Goal: Task Accomplishment & Management: Use online tool/utility

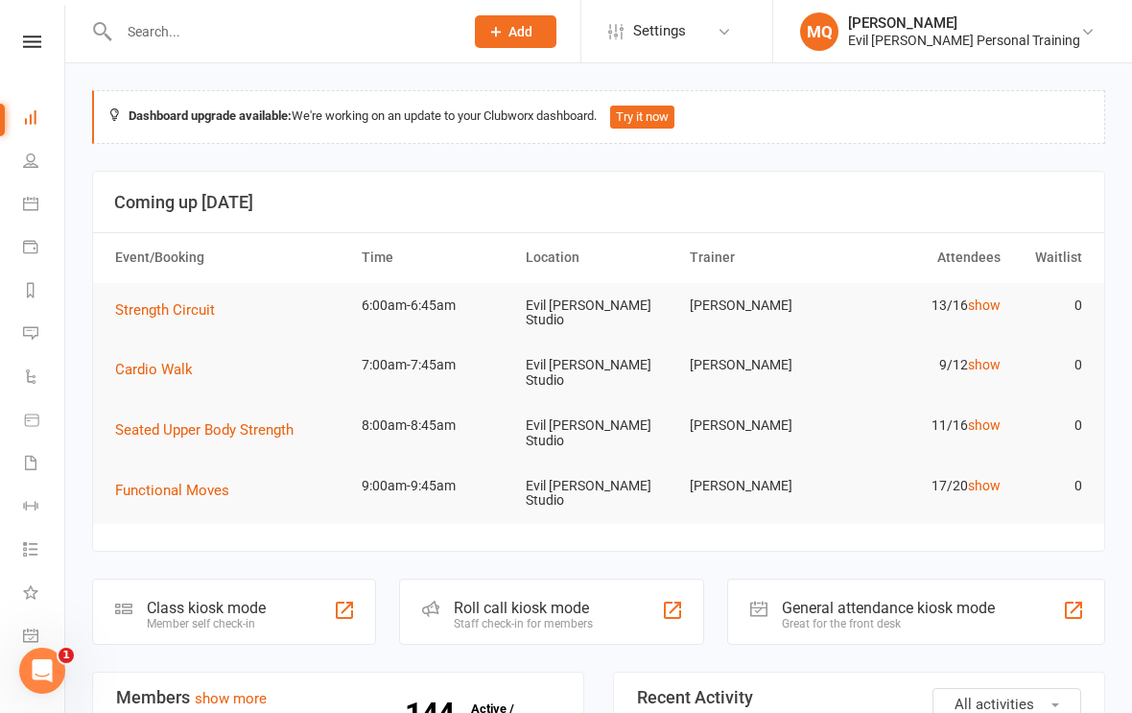
click at [50, 31] on nav "Clubworx Dashboard People Calendar Payments Reports Messages Automations Produc…" at bounding box center [32, 361] width 65 height 713
click at [178, 361] on span "Cardio Walk" at bounding box center [154, 369] width 78 height 17
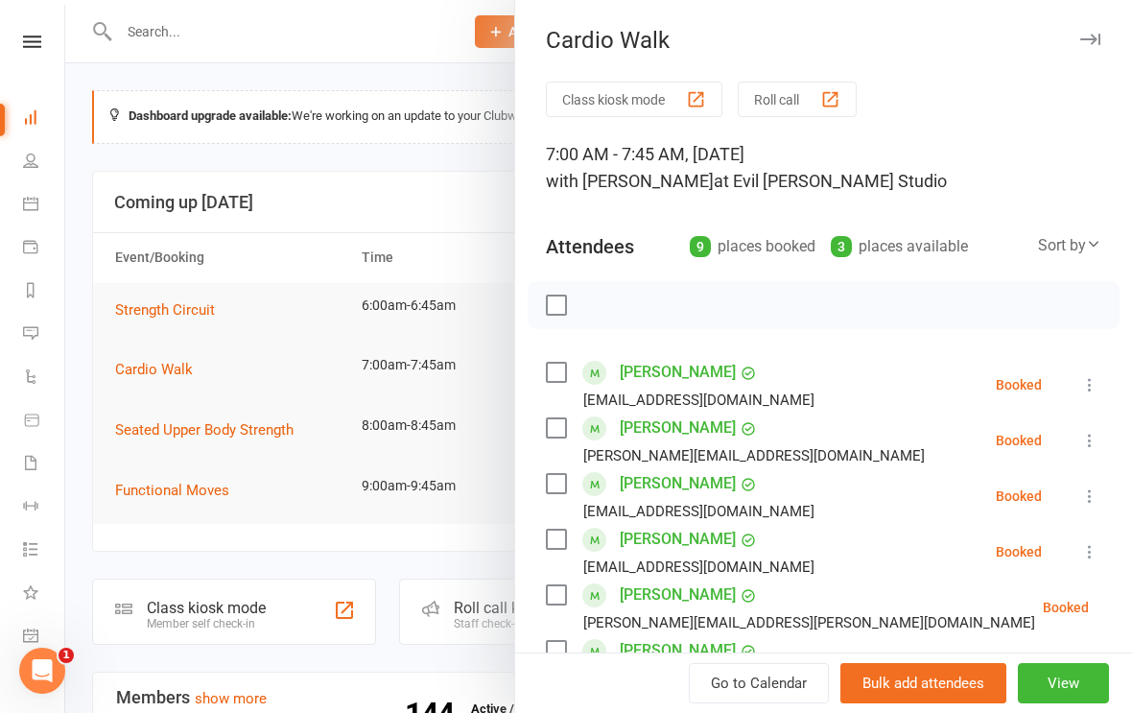
click at [157, 358] on div at bounding box center [598, 356] width 1067 height 713
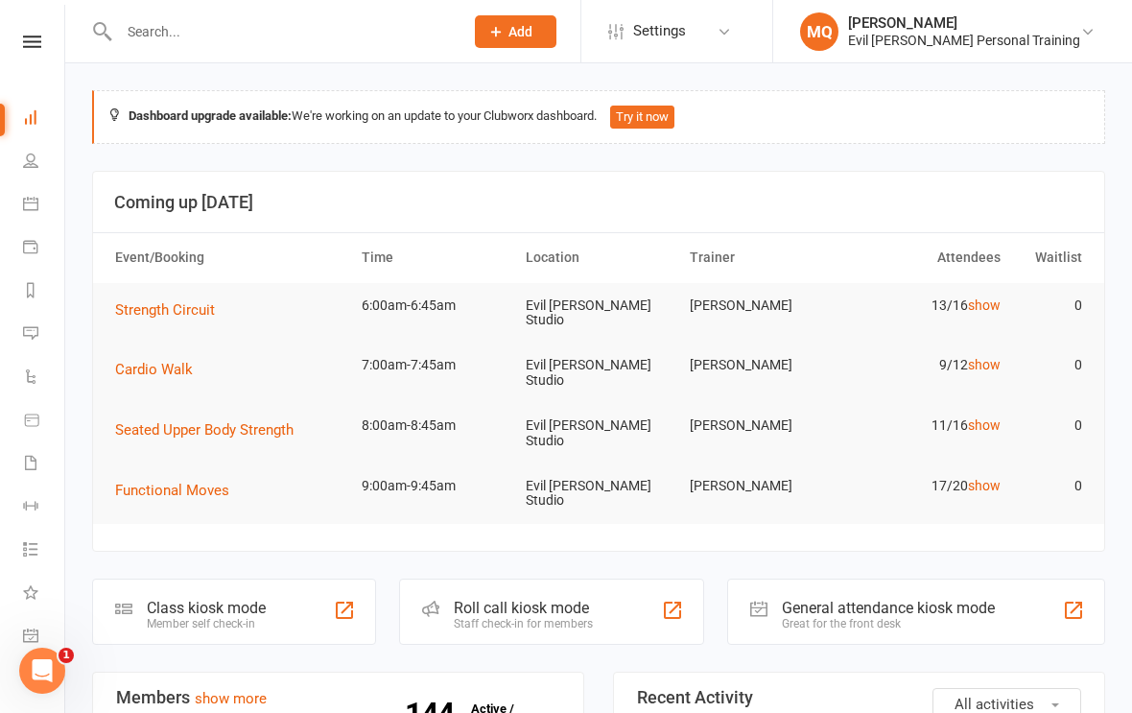
click at [160, 361] on span "Cardio Walk" at bounding box center [154, 369] width 78 height 17
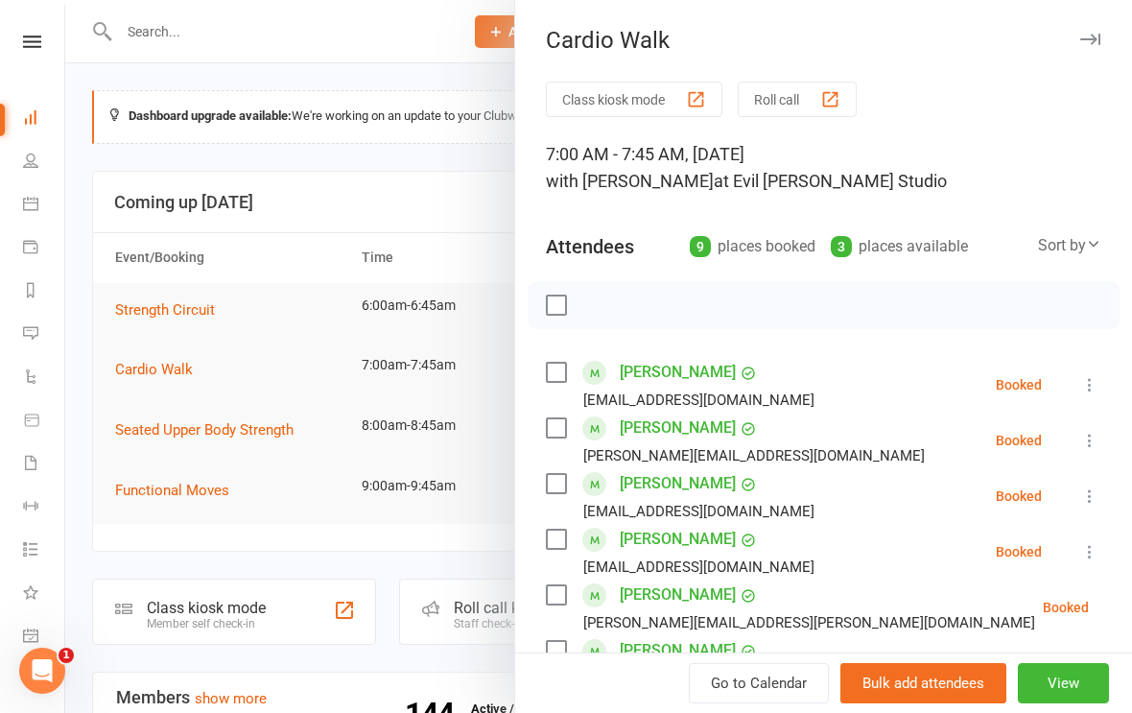
click at [555, 536] on label at bounding box center [555, 539] width 19 height 19
click at [548, 586] on label at bounding box center [555, 594] width 19 height 19
click at [1100, 436] on icon at bounding box center [1089, 440] width 19 height 19
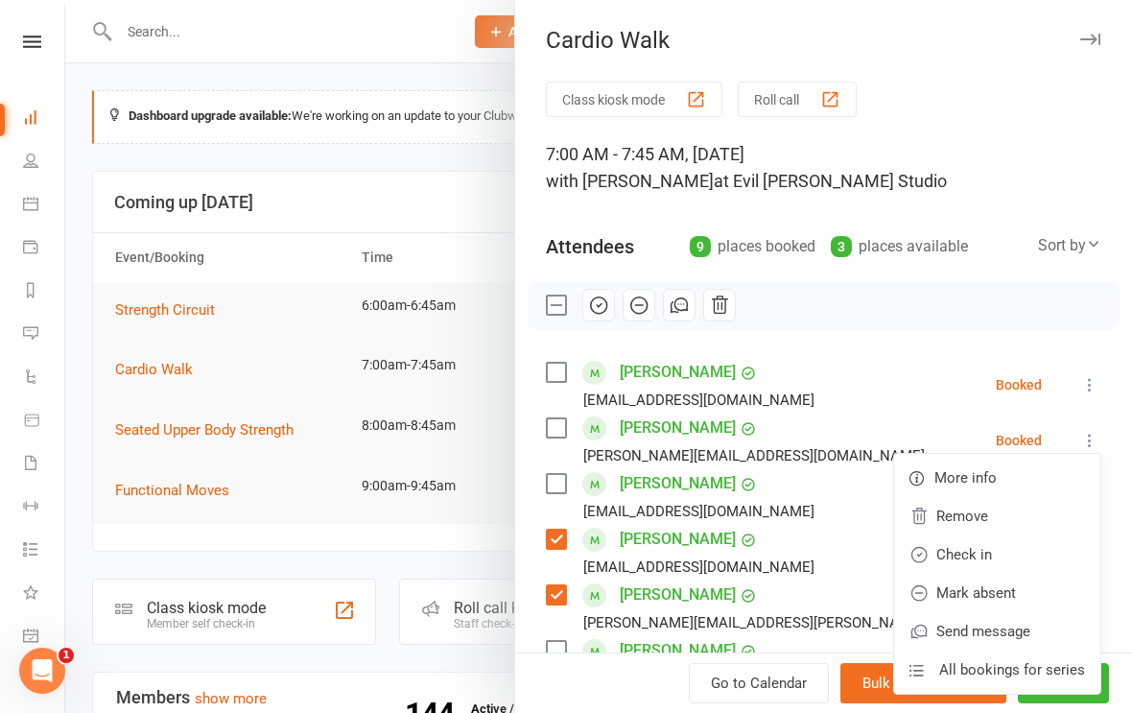
click at [963, 552] on link "Check in" at bounding box center [997, 554] width 206 height 38
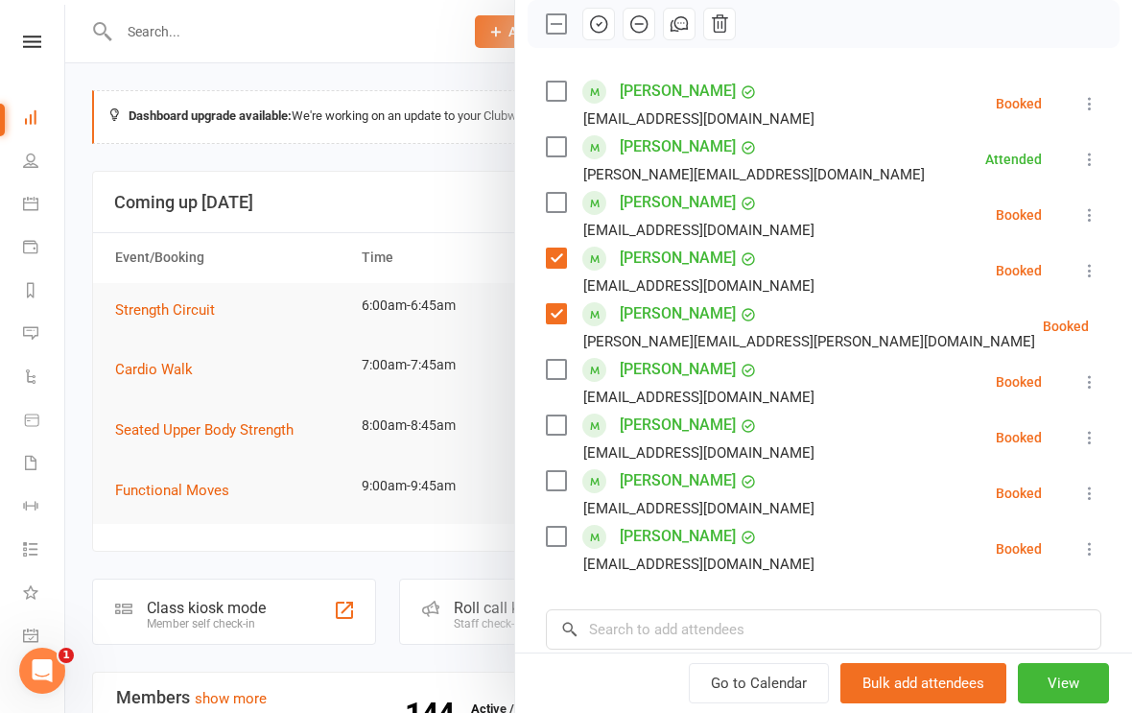
scroll to position [297, 0]
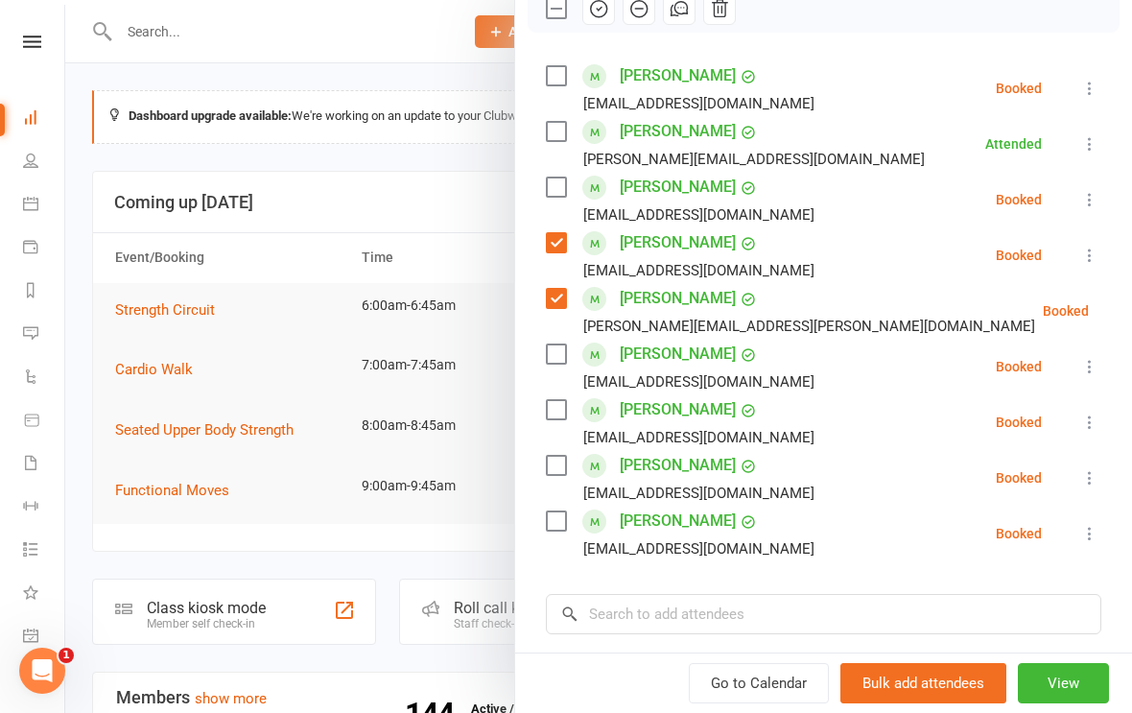
click at [1098, 411] on button at bounding box center [1090, 422] width 23 height 23
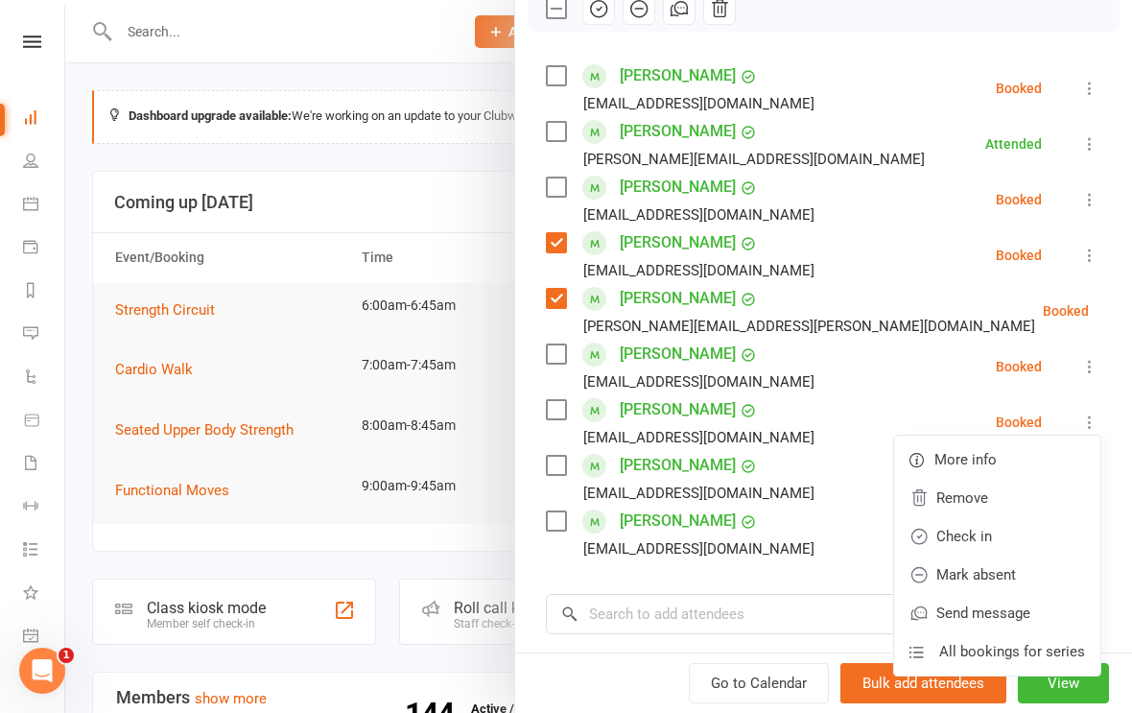
click at [965, 526] on link "Check in" at bounding box center [997, 536] width 206 height 38
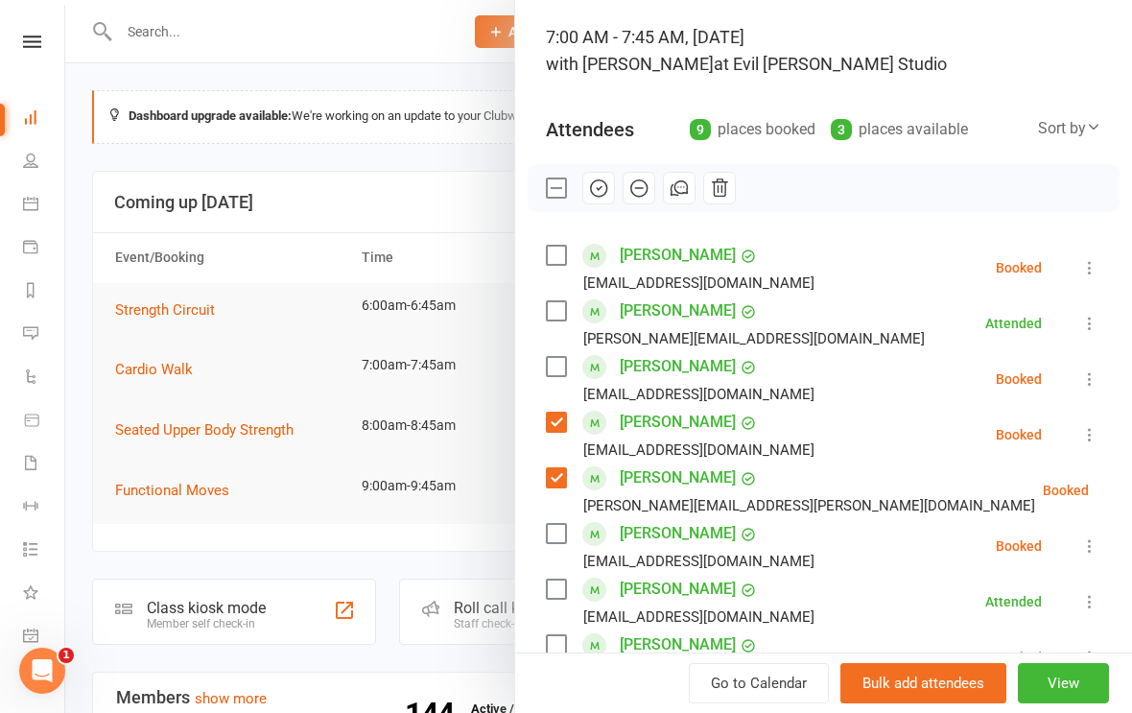
scroll to position [100, 0]
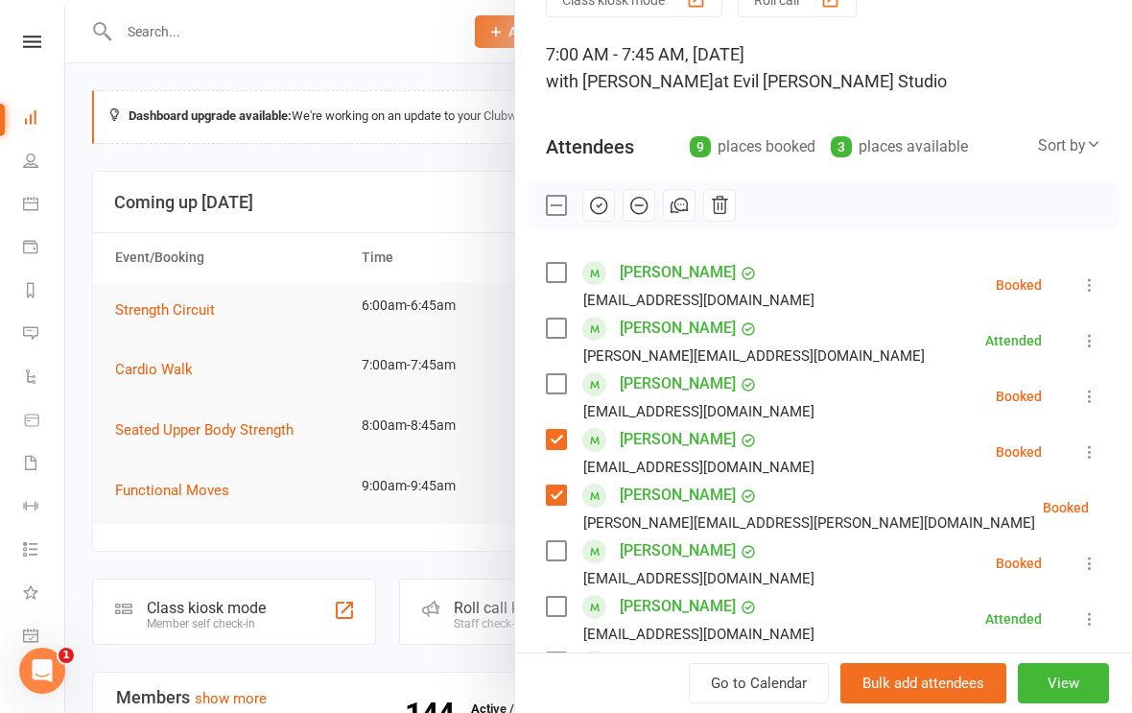
click at [1087, 387] on button at bounding box center [1090, 396] width 23 height 23
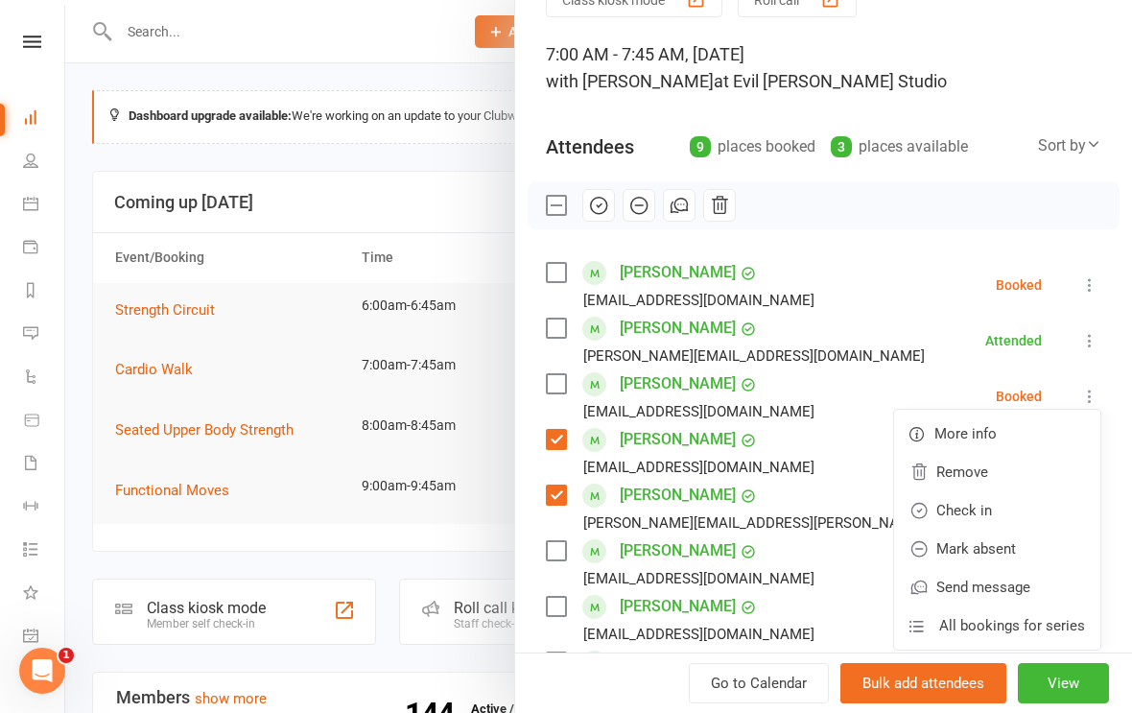
click at [952, 505] on link "Check in" at bounding box center [997, 510] width 206 height 38
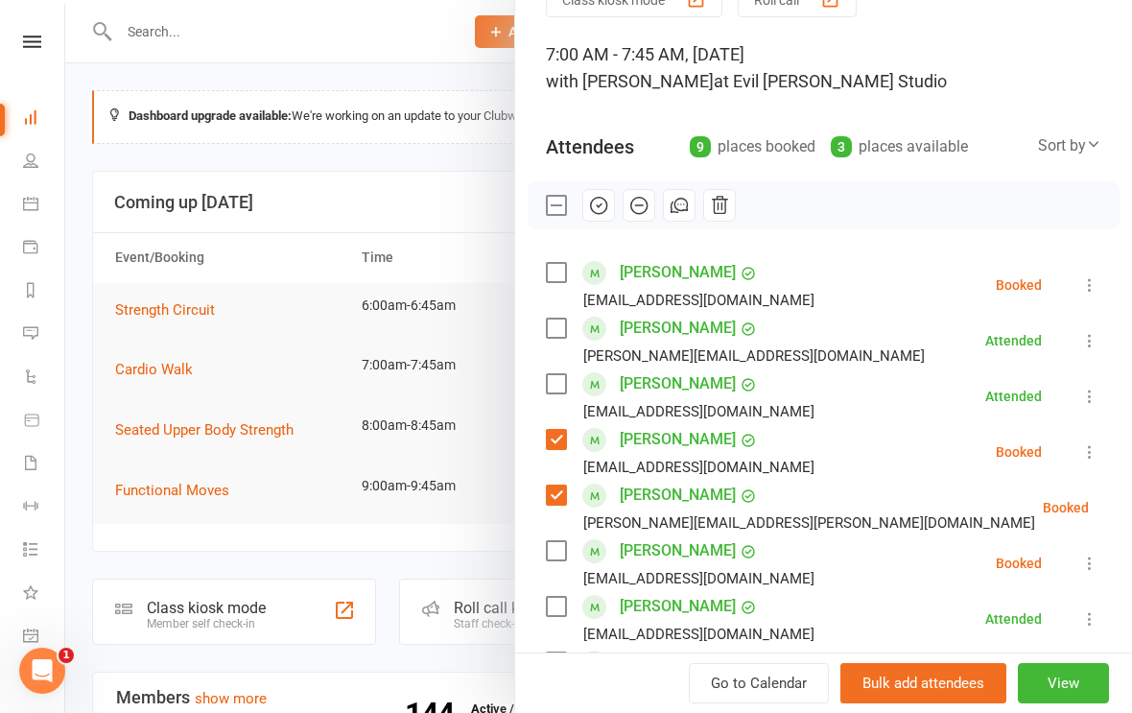
click at [1078, 437] on li "[PERSON_NAME] [EMAIL_ADDRESS][DOMAIN_NAME] Booked More info Remove Check in Mar…" at bounding box center [824, 452] width 556 height 56
click at [1099, 440] on button at bounding box center [1090, 451] width 23 height 23
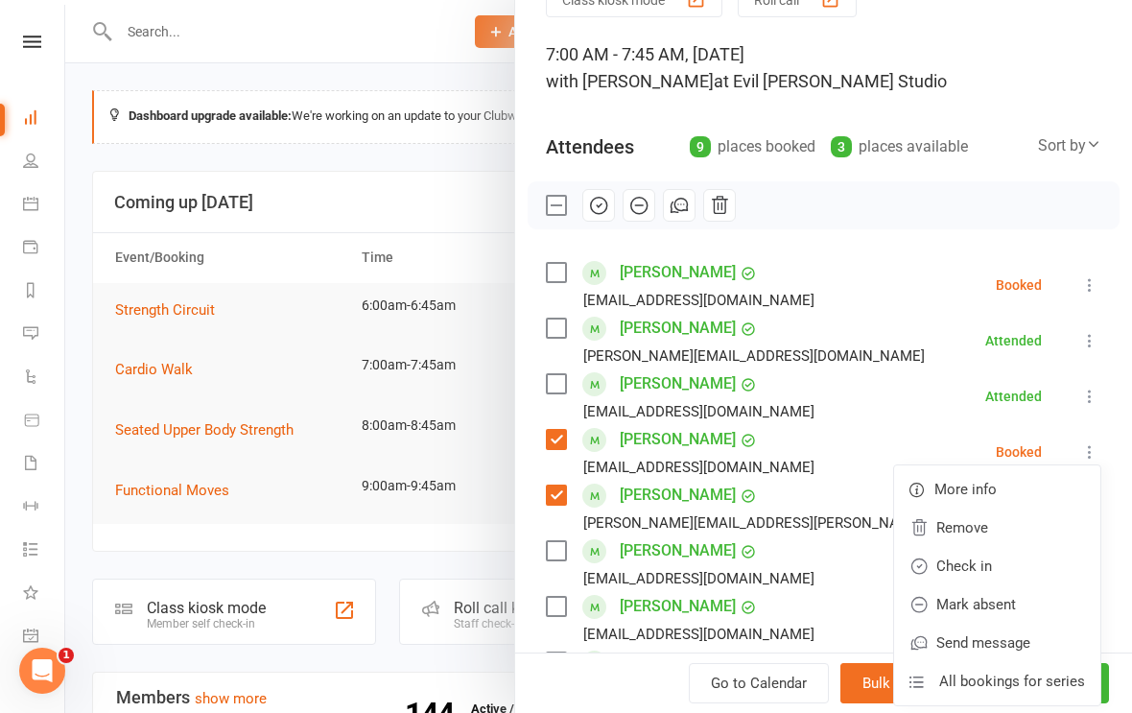
click at [959, 569] on link "Check in" at bounding box center [997, 566] width 206 height 38
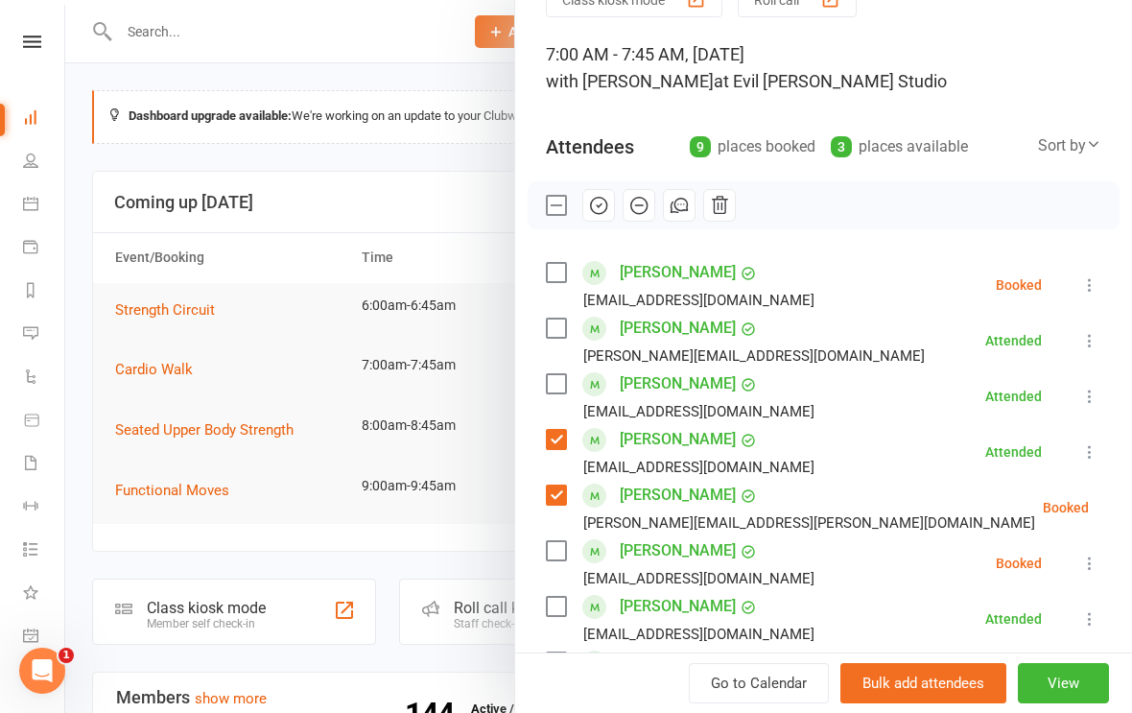
click at [1128, 500] on icon at bounding box center [1137, 507] width 19 height 19
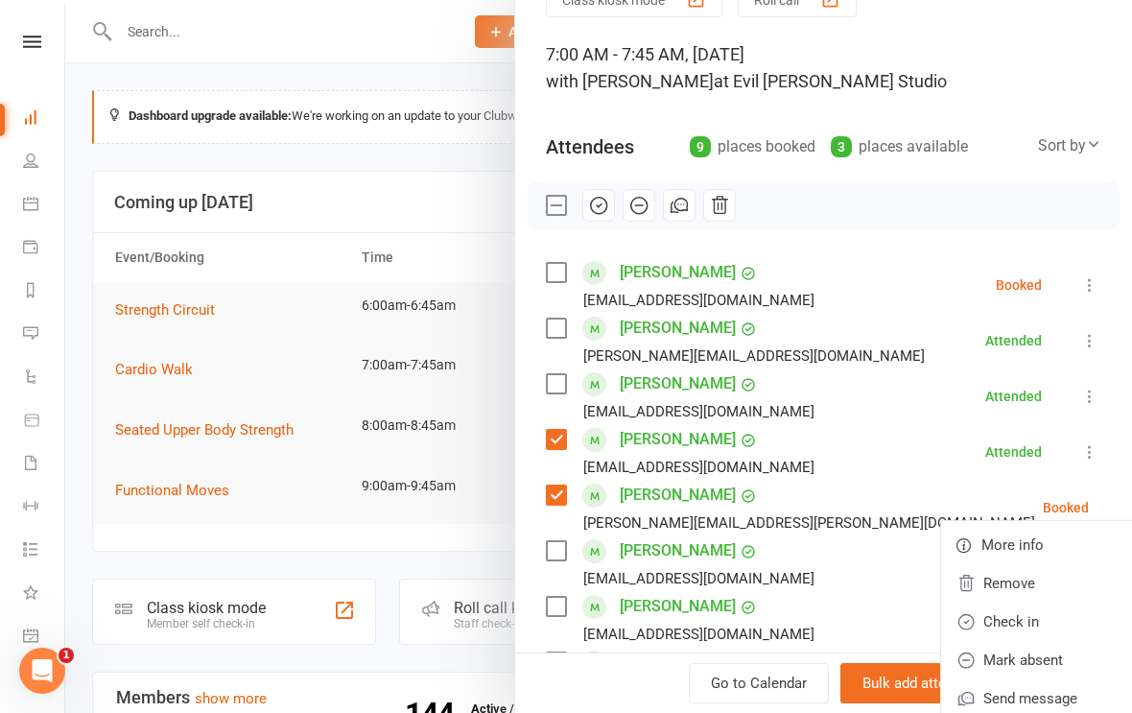
click at [962, 610] on link "Check in" at bounding box center [1044, 622] width 206 height 38
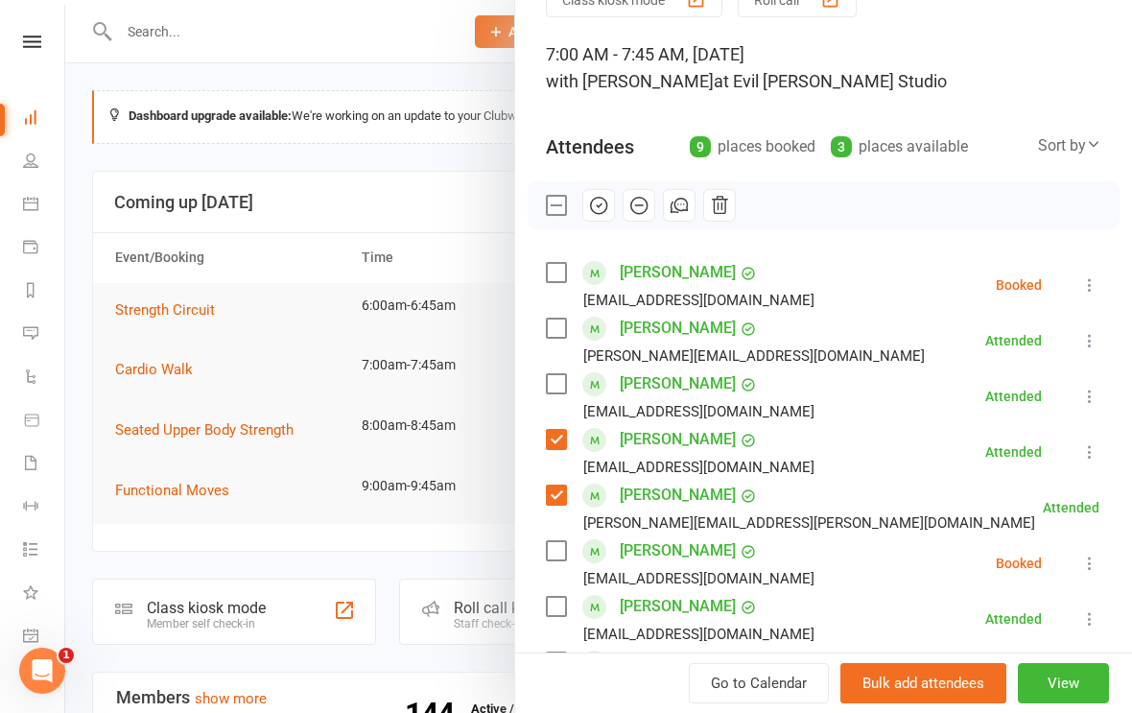
click at [1093, 552] on button at bounding box center [1090, 563] width 23 height 23
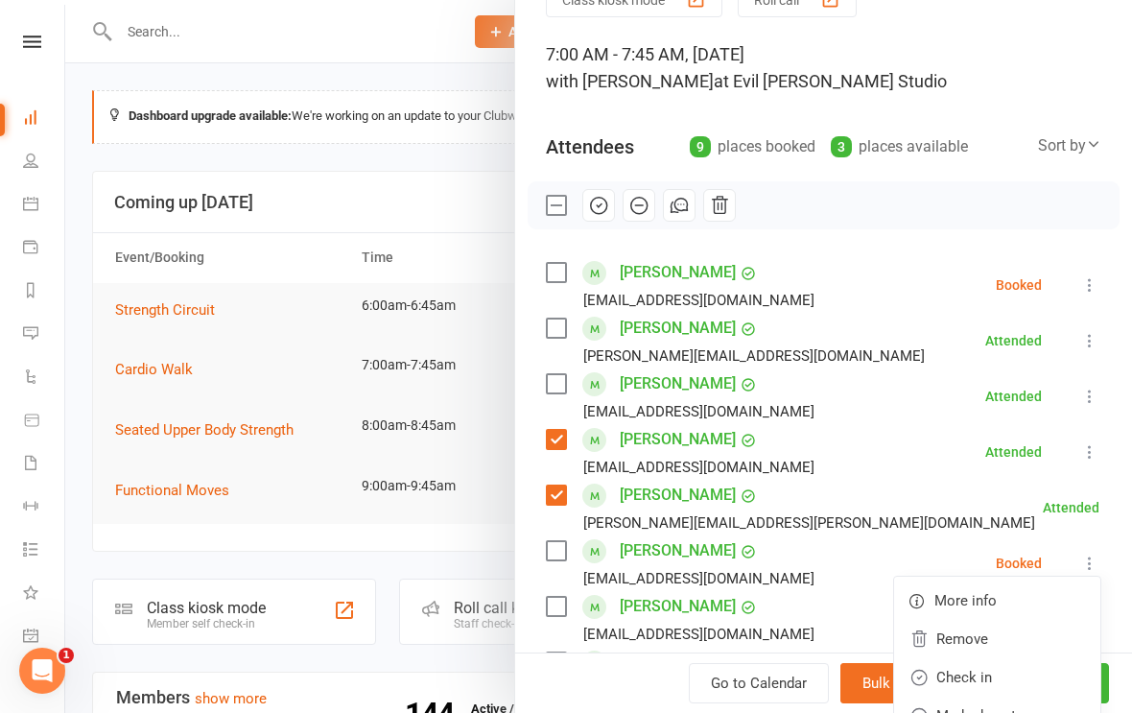
click at [950, 670] on link "Check in" at bounding box center [997, 677] width 206 height 38
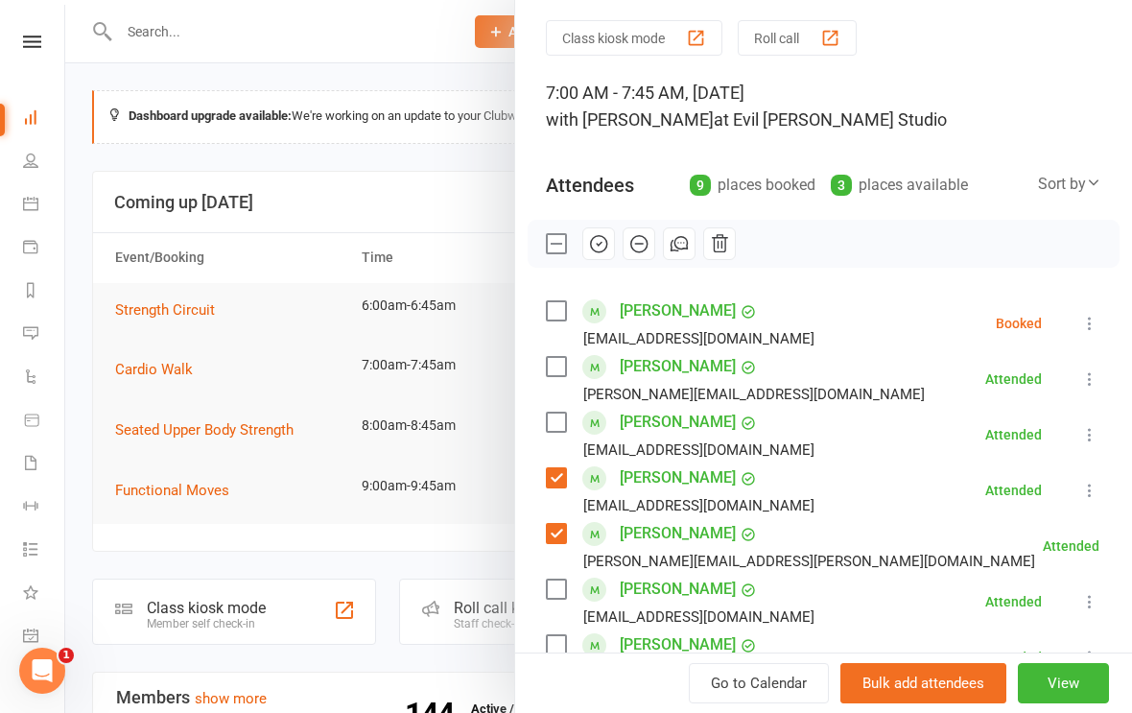
scroll to position [60, 0]
click at [558, 377] on label at bounding box center [555, 367] width 19 height 19
click at [566, 46] on button "Class kiosk mode" at bounding box center [634, 39] width 177 height 36
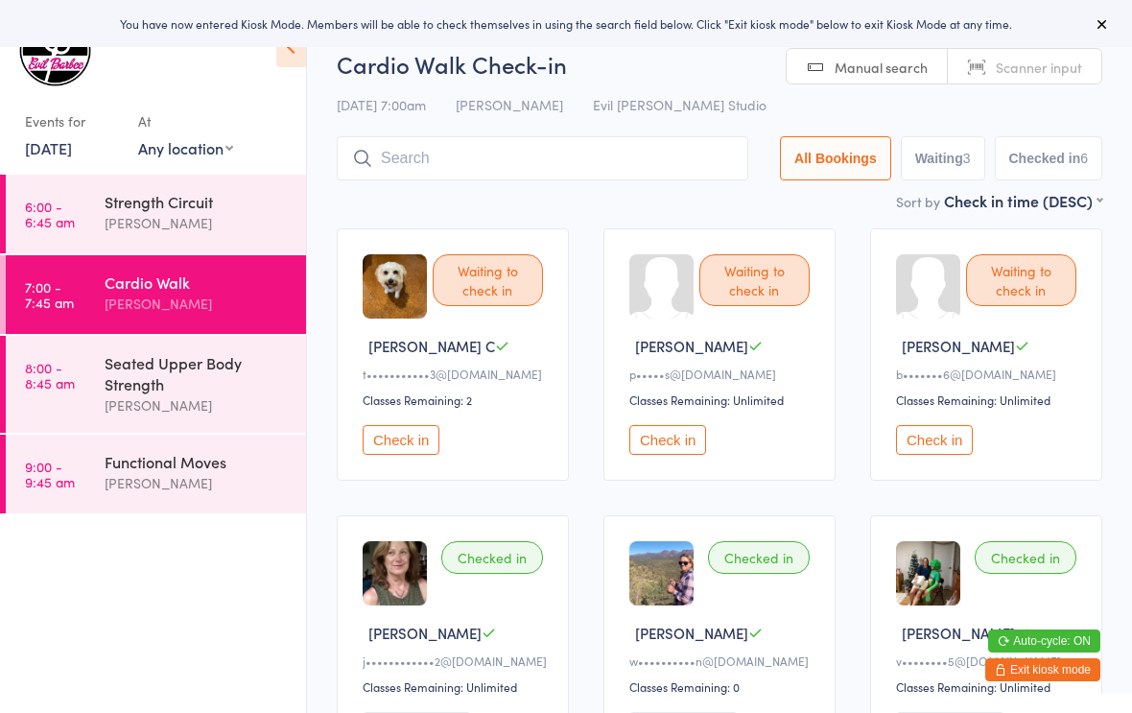
click at [411, 451] on button "Check in" at bounding box center [401, 440] width 77 height 30
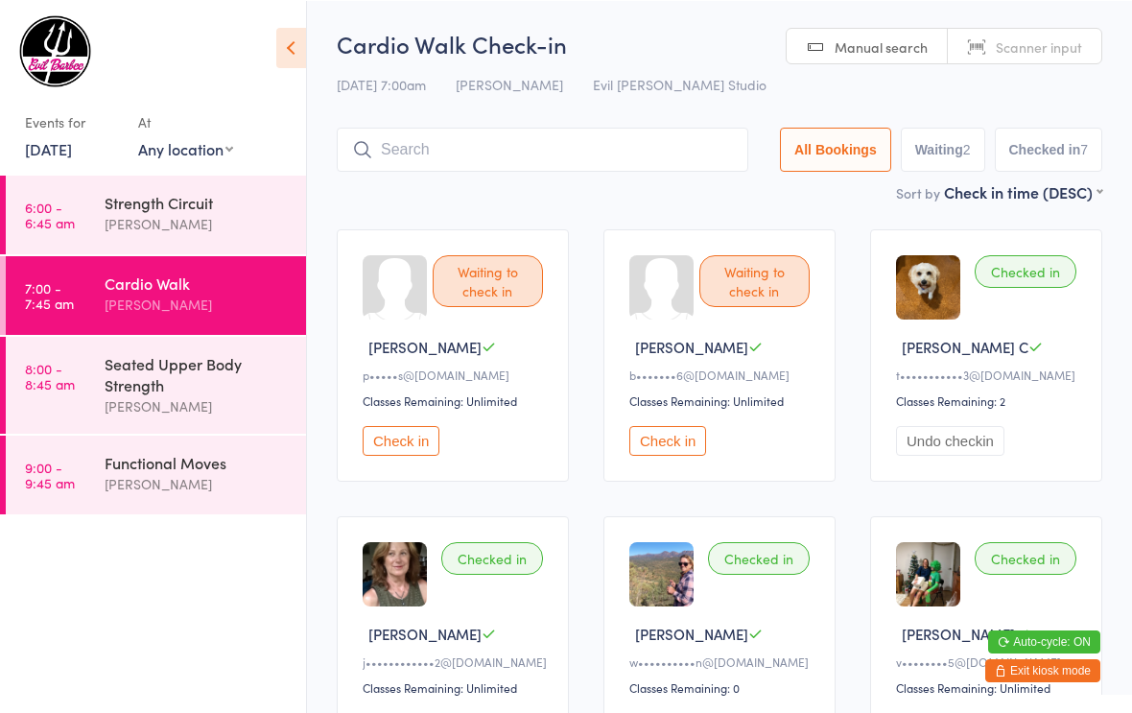
click at [684, 445] on button "Check in" at bounding box center [667, 440] width 77 height 30
